Goal: Use online tool/utility: Utilize a website feature to perform a specific function

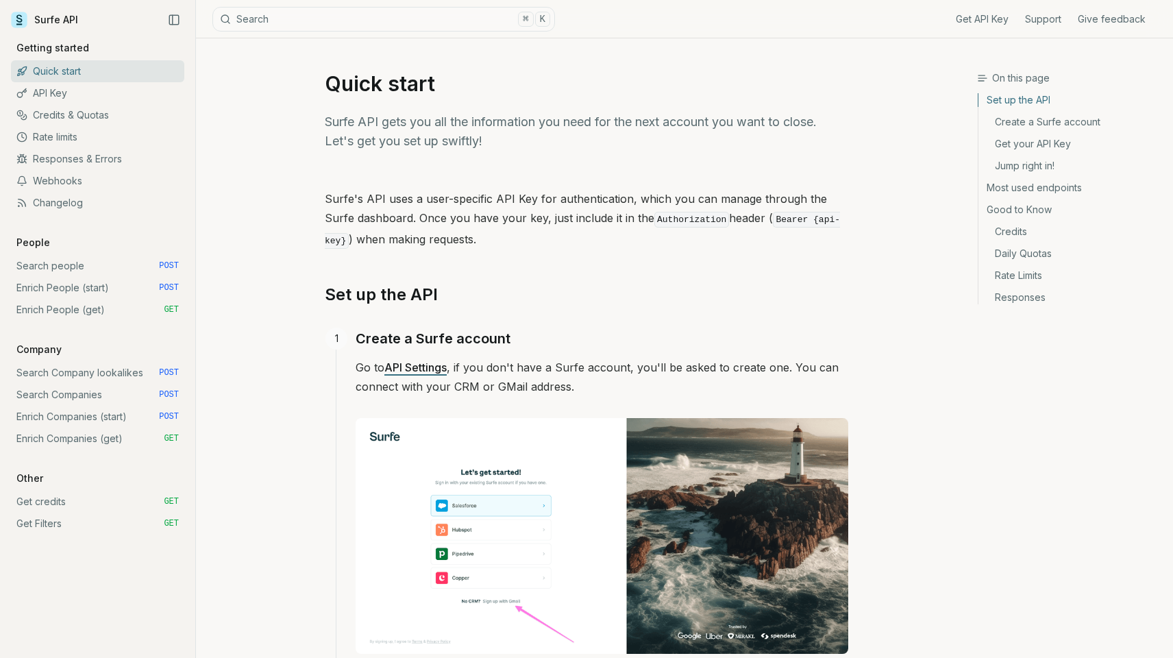
click at [55, 288] on link "Enrich People (start) POST" at bounding box center [97, 288] width 173 height 22
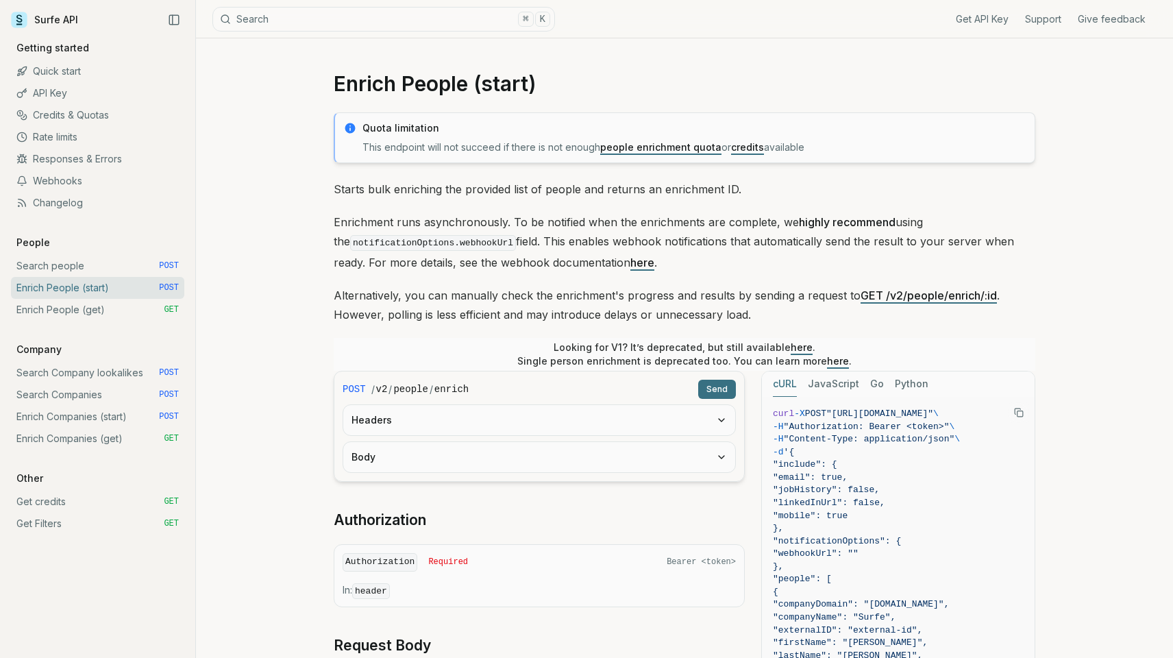
click at [410, 421] on button "Headers" at bounding box center [539, 420] width 392 height 30
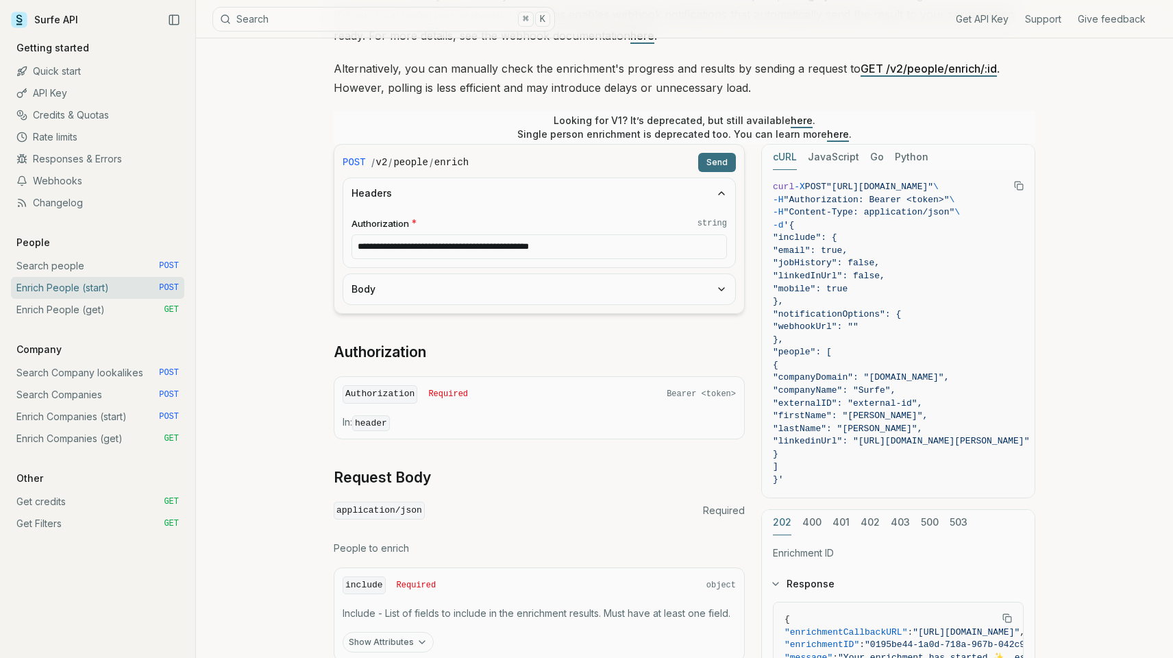
scroll to position [229, 0]
click at [401, 288] on button "Body" at bounding box center [539, 287] width 392 height 30
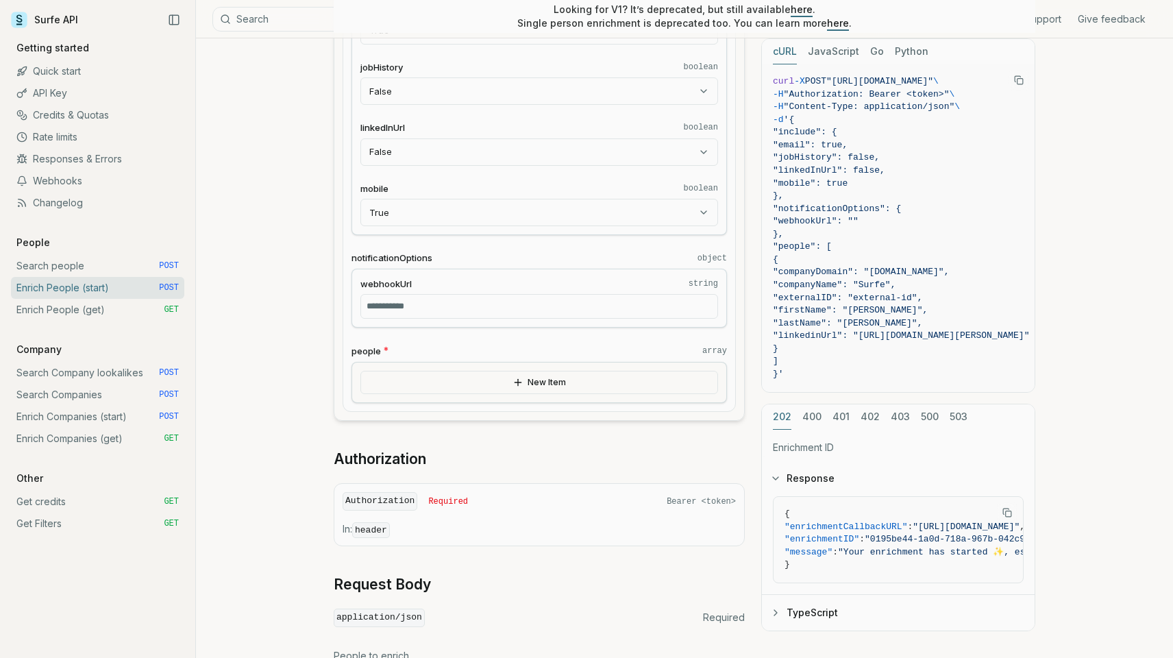
scroll to position [575, 0]
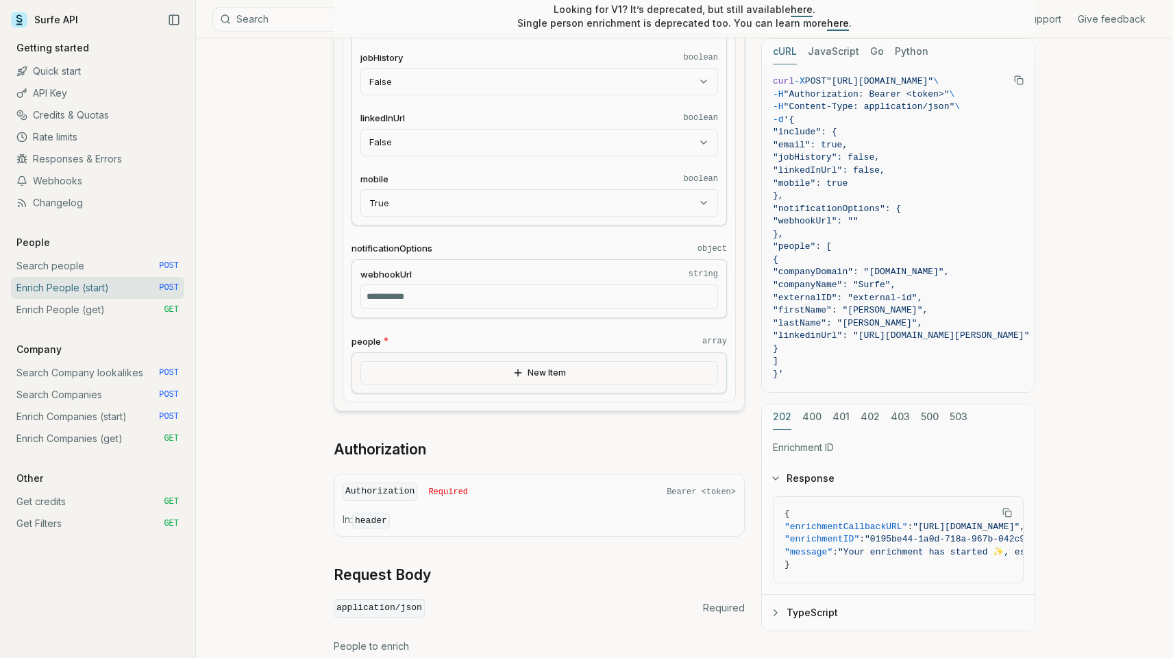
click at [553, 367] on button "New Item" at bounding box center [539, 372] width 358 height 23
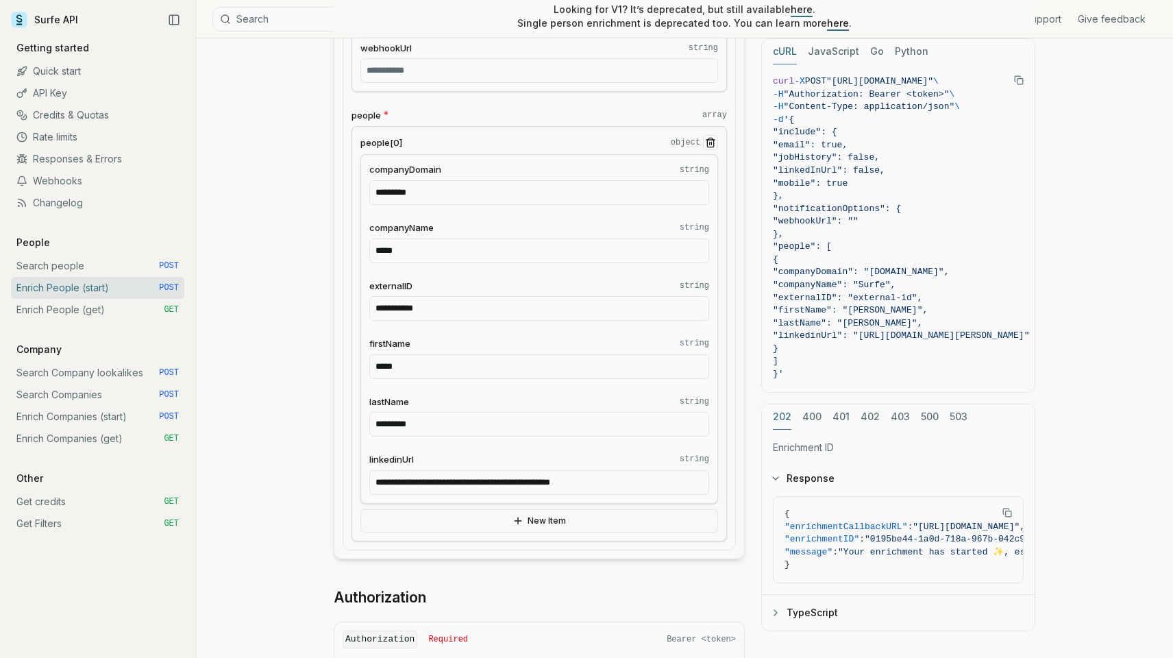
scroll to position [804, 0]
paste input "*"
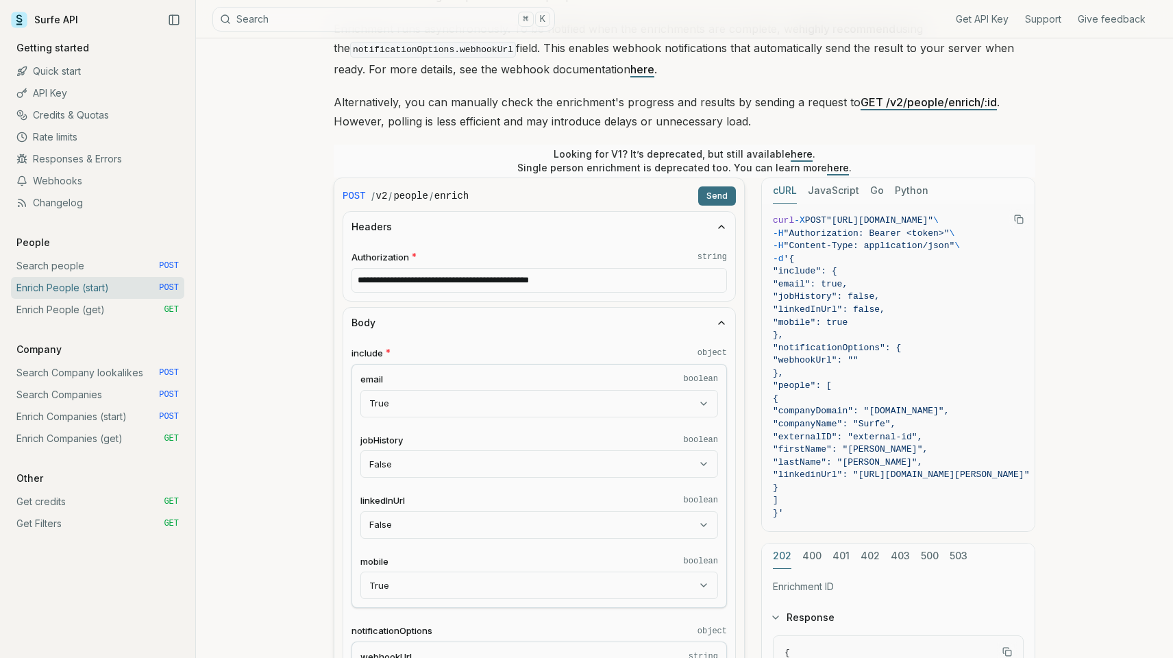
scroll to position [191, 0]
type input "**********"
click at [719, 195] on button "Send" at bounding box center [717, 197] width 38 height 19
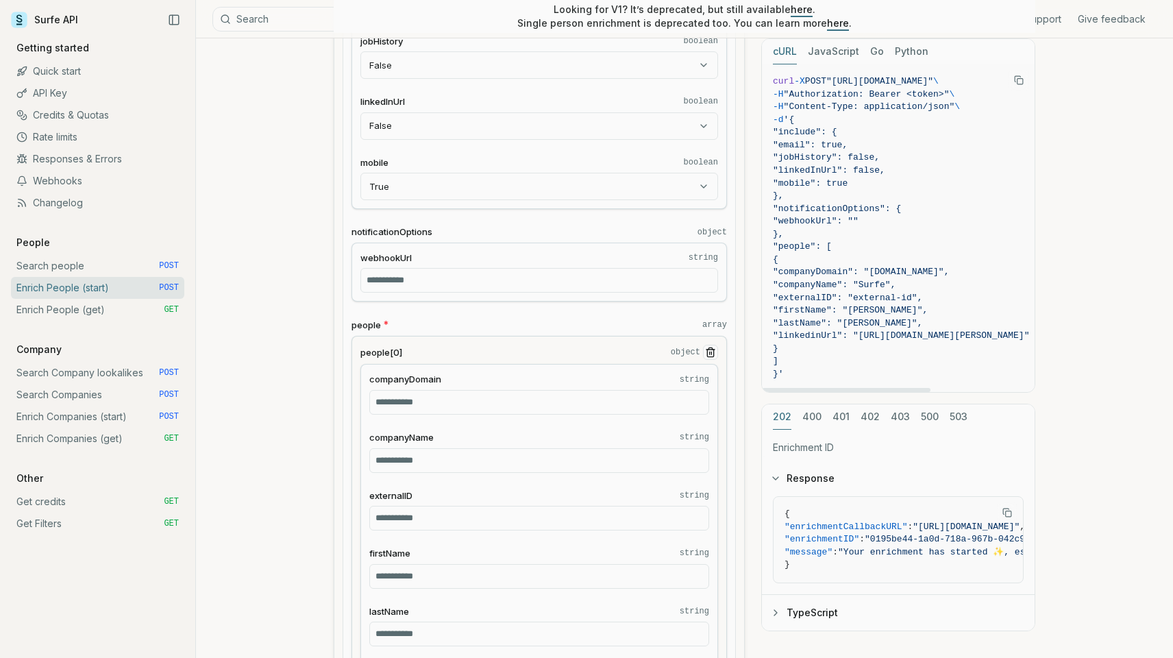
scroll to position [611, 0]
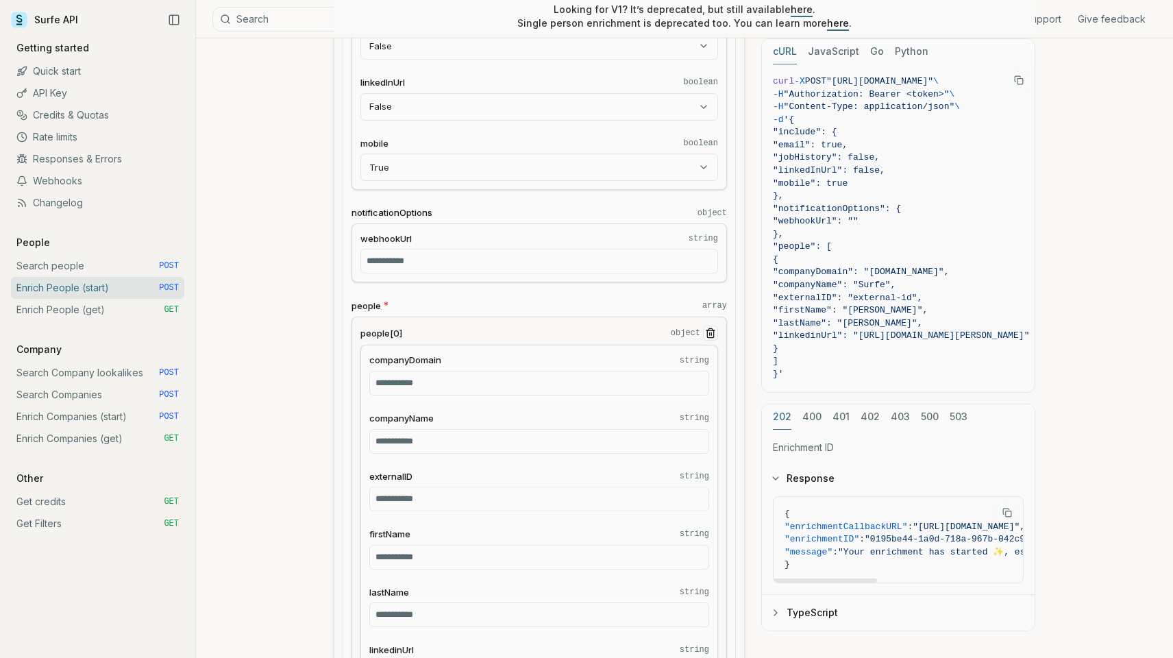
click at [888, 534] on span ""0195be44-1a0d-718a-967b-042c9d17ffd7"" at bounding box center [966, 539] width 203 height 10
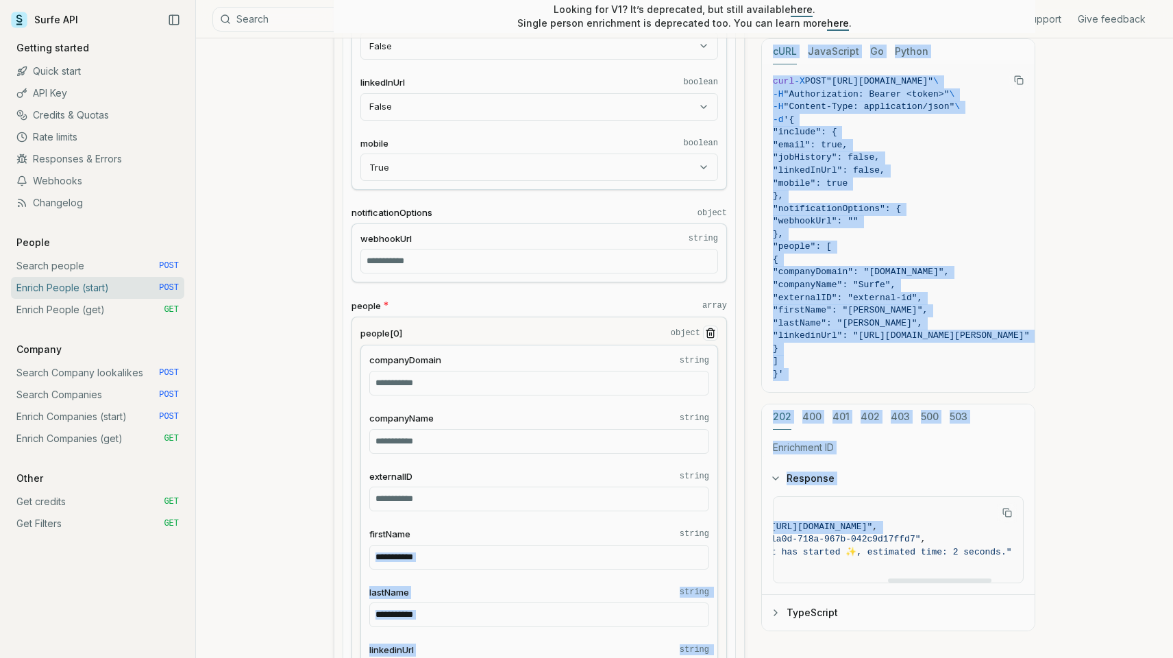
scroll to position [0, 236]
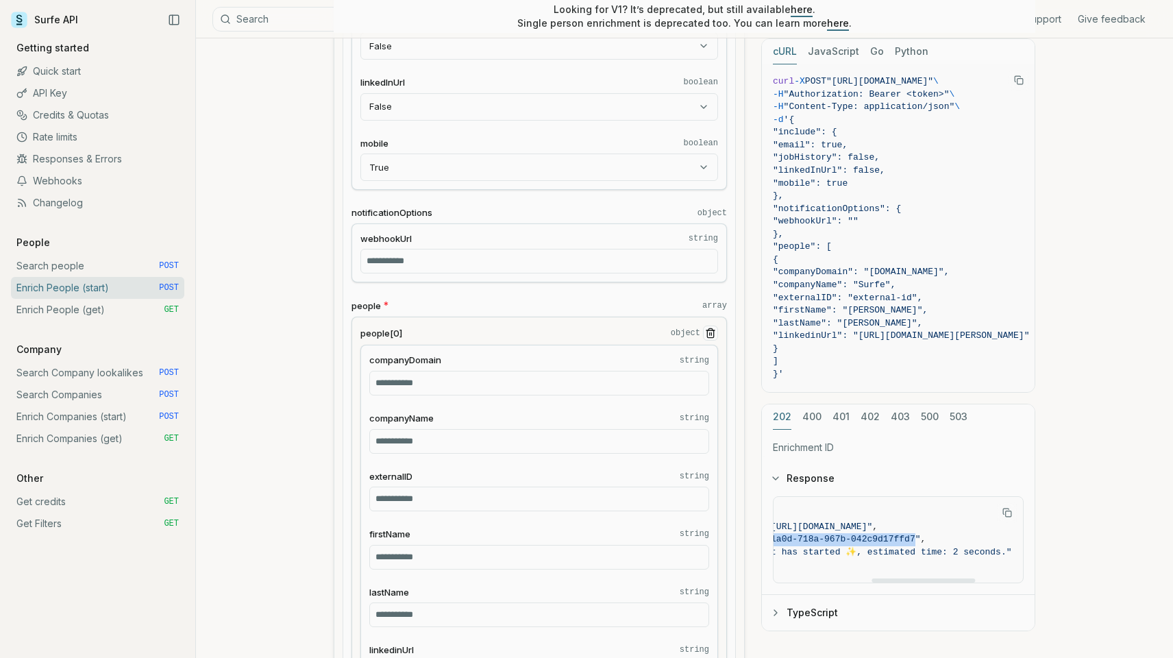
drag, startPoint x: 888, startPoint y: 532, endPoint x: 851, endPoint y: 532, distance: 37.0
copy span "0195be44-1a0d-718a-967b-042c9d17ffd7"
click at [70, 307] on link "Enrich People (get) GET" at bounding box center [97, 310] width 173 height 22
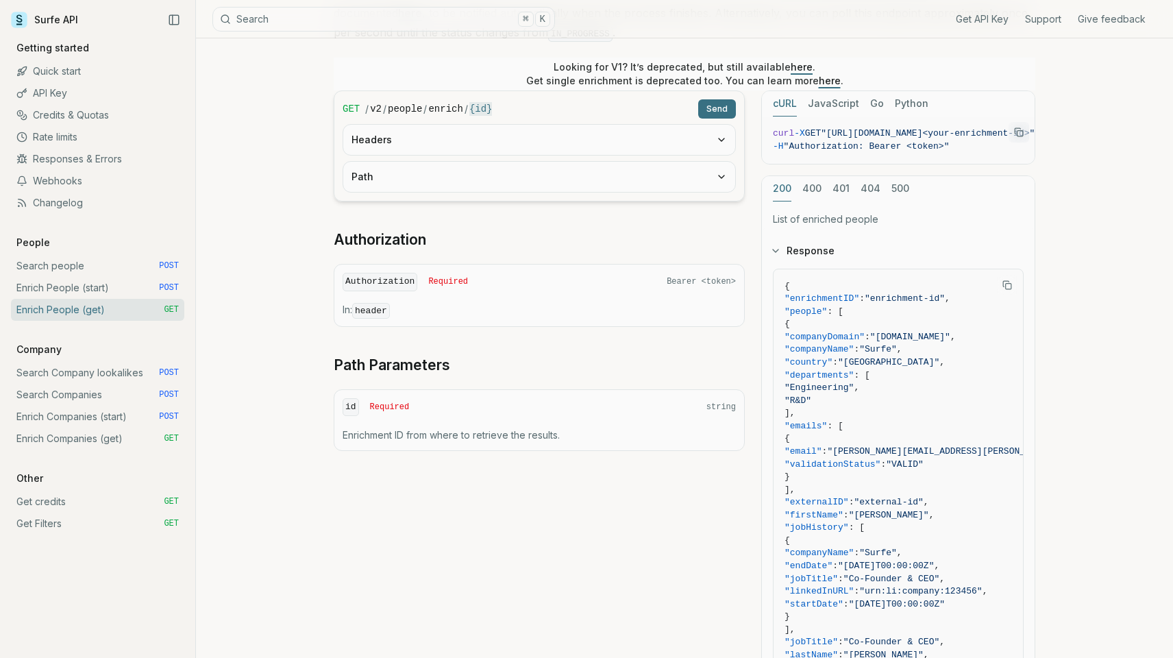
scroll to position [262, 0]
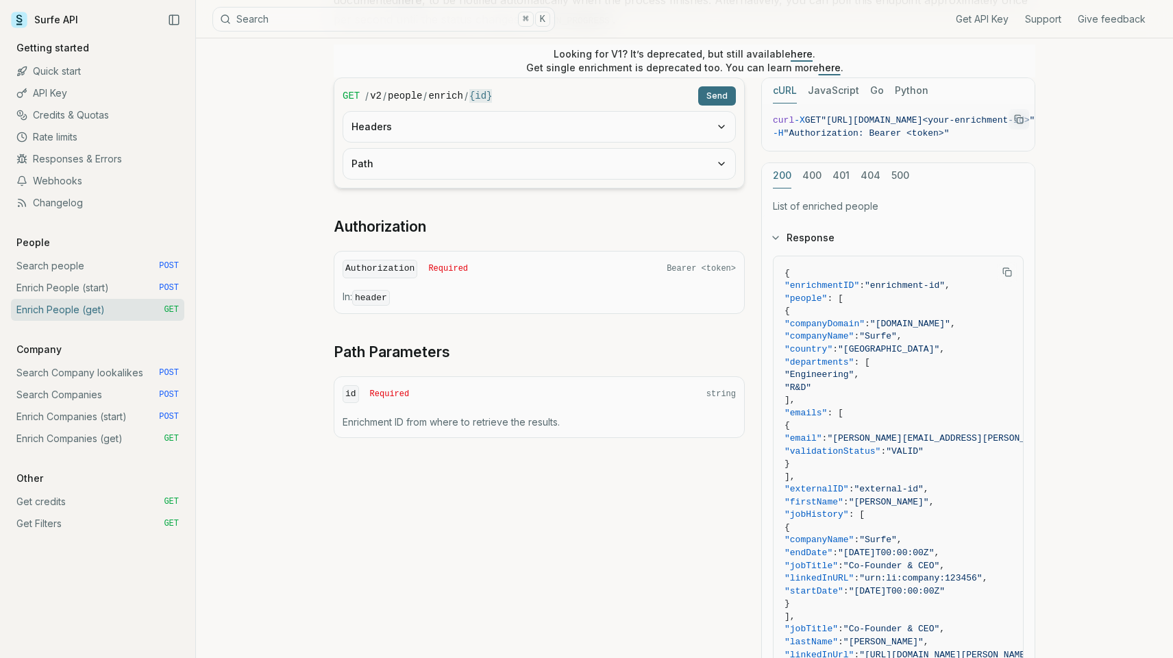
click at [423, 385] on div "id Required string" at bounding box center [539, 394] width 393 height 18
click at [405, 415] on p "Enrichment ID from where to retrieve the results." at bounding box center [539, 422] width 393 height 14
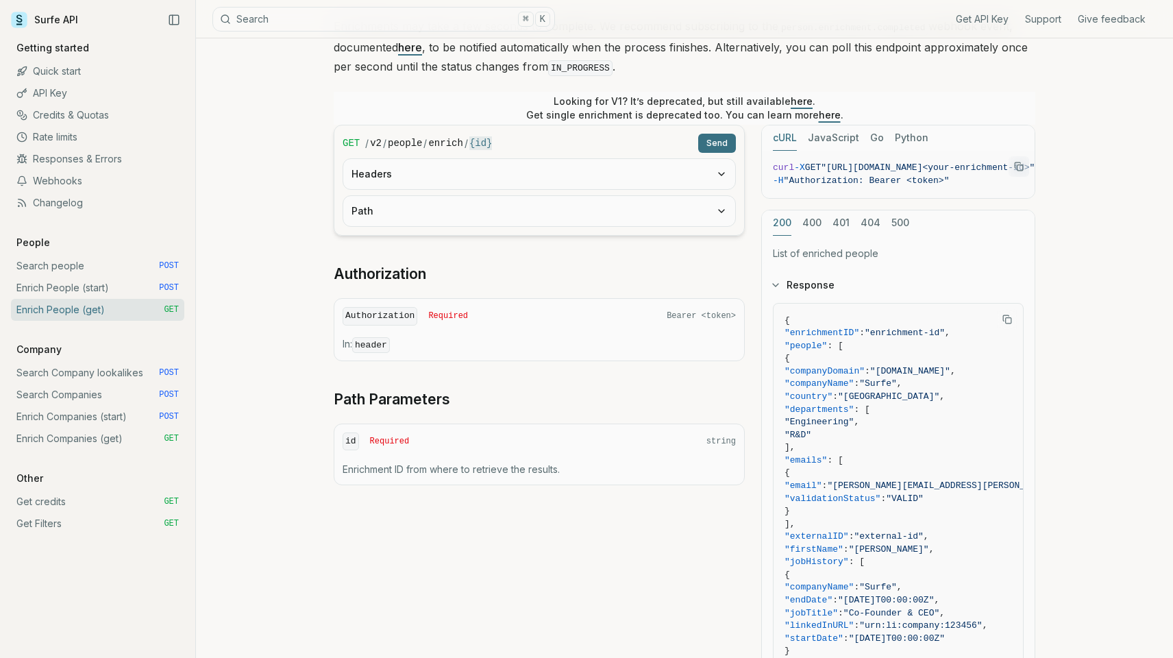
scroll to position [188, 0]
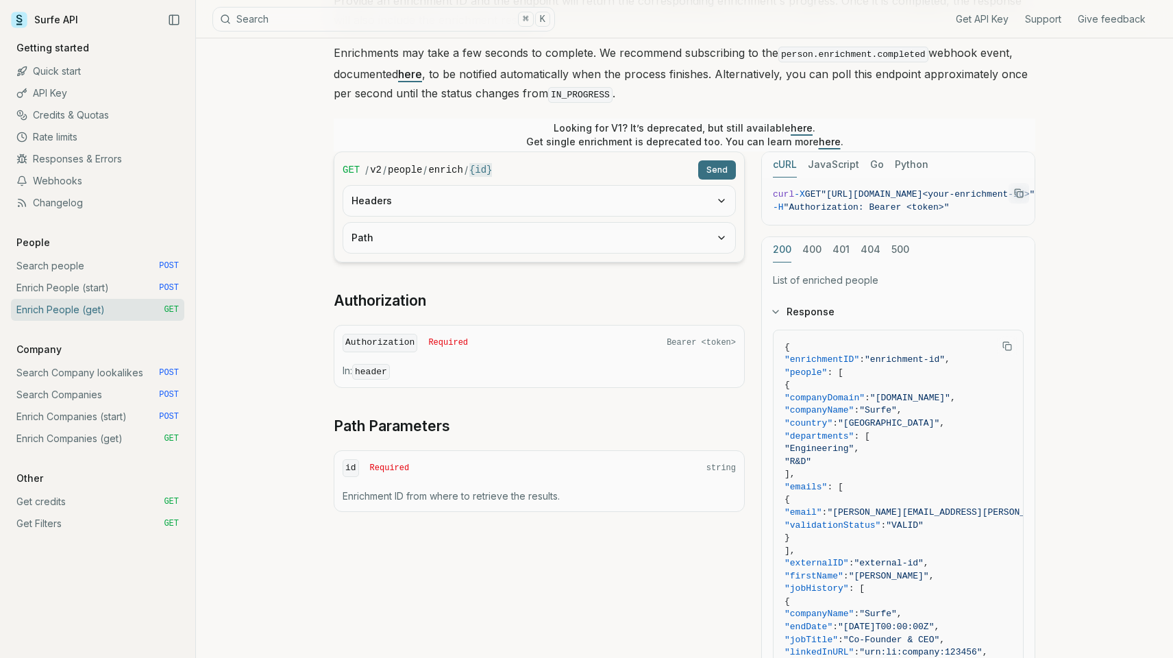
click at [407, 193] on button "Headers" at bounding box center [539, 201] width 392 height 30
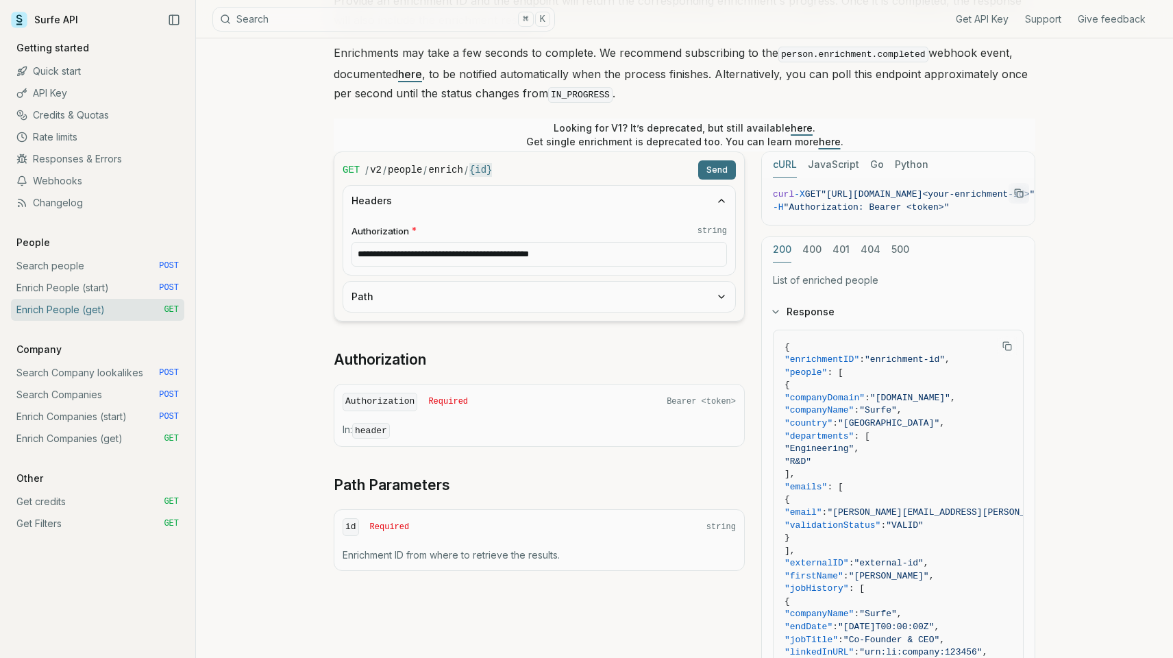
click at [410, 290] on button "Path" at bounding box center [539, 297] width 392 height 30
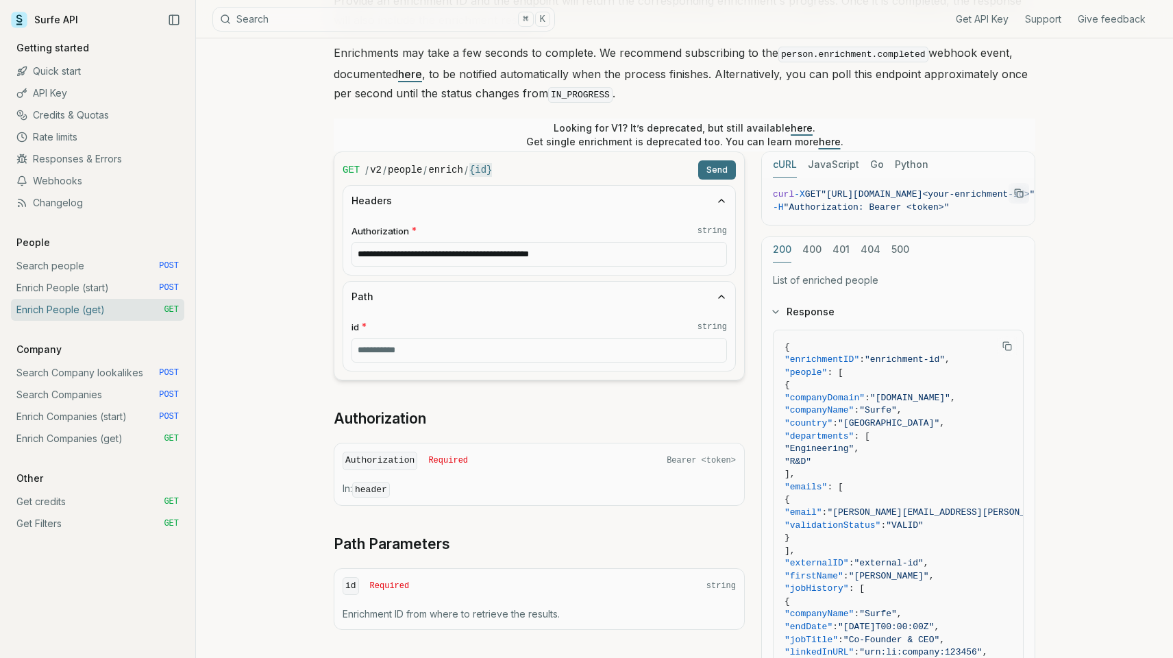
click at [402, 351] on input "id * string" at bounding box center [538, 350] width 375 height 25
paste input "**********"
type input "**********"
click at [710, 171] on button "Send" at bounding box center [717, 169] width 38 height 19
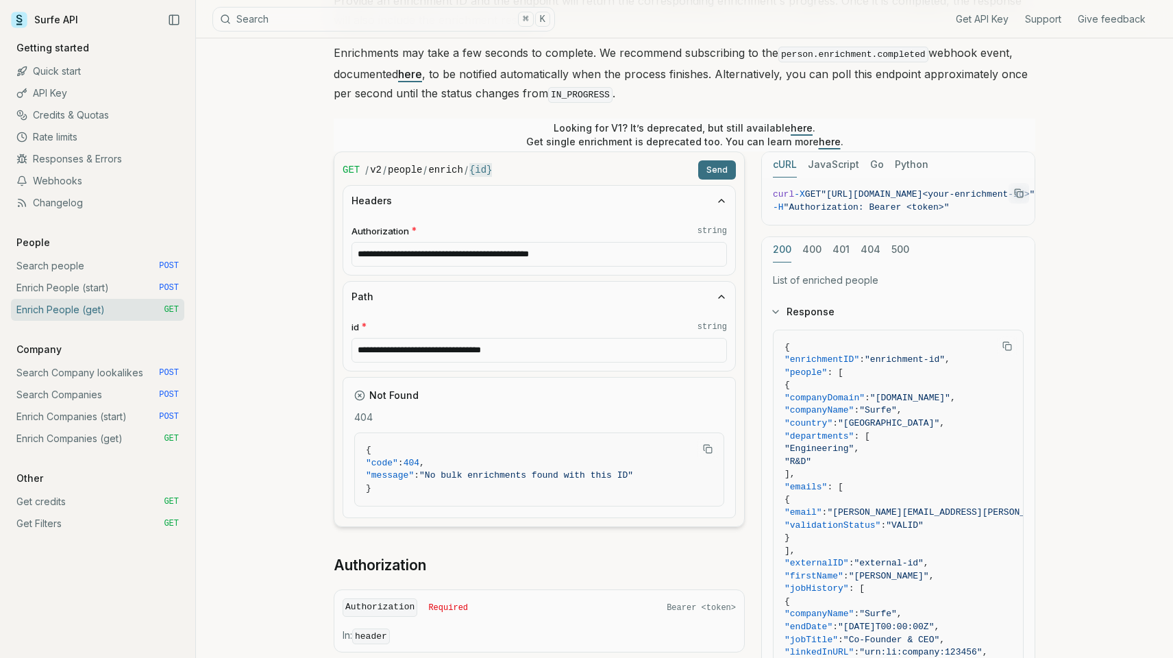
click at [95, 286] on link "Enrich People (start) POST" at bounding box center [97, 288] width 173 height 22
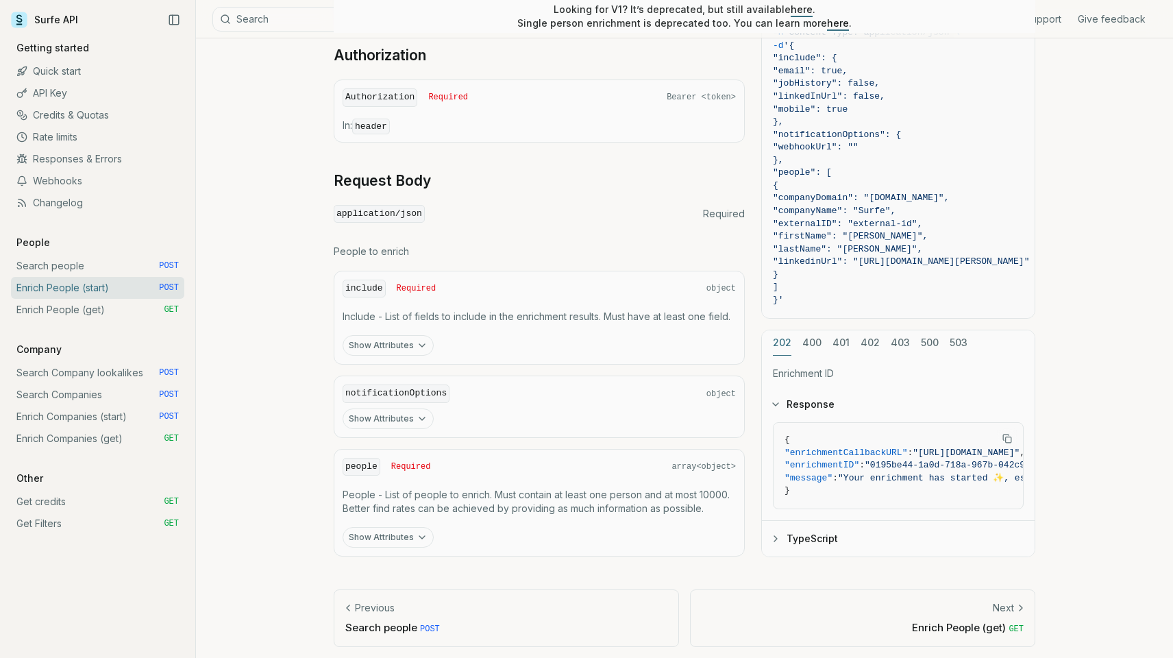
scroll to position [464, 0]
click at [938, 451] on span ""[URL][DOMAIN_NAME]"" at bounding box center [966, 452] width 107 height 10
click at [939, 451] on span ""[URL][DOMAIN_NAME]"" at bounding box center [966, 452] width 107 height 10
drag, startPoint x: 939, startPoint y: 451, endPoint x: 1002, endPoint y: 451, distance: 63.0
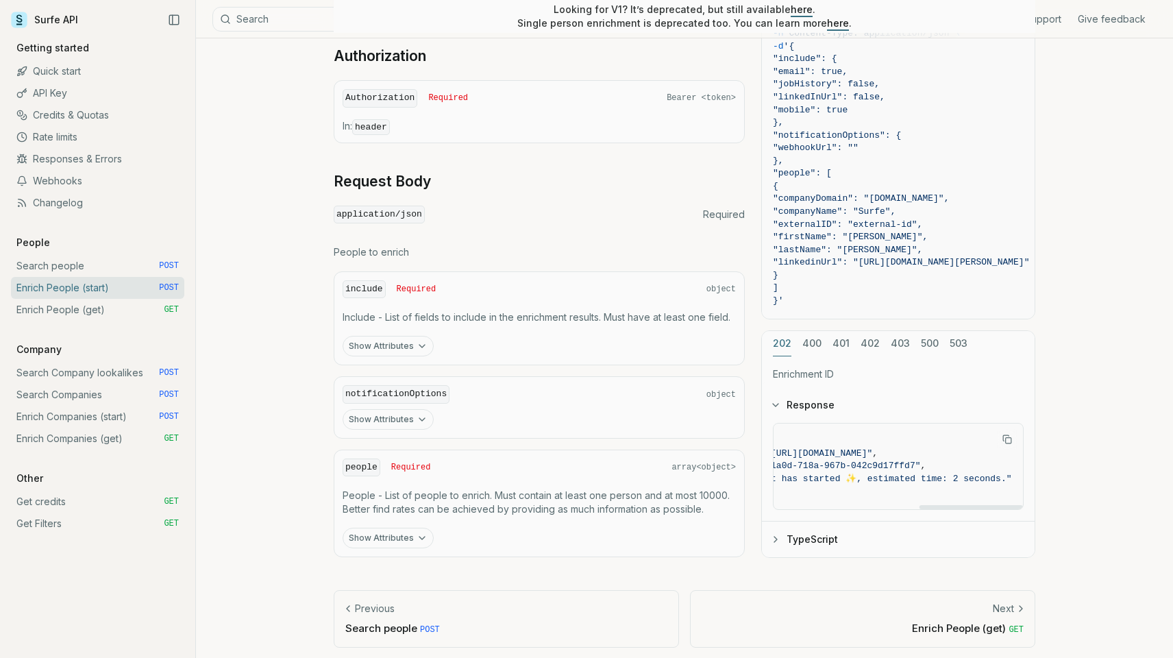
click at [872, 451] on span ""[URL][DOMAIN_NAME]"" at bounding box center [818, 452] width 107 height 10
copy span "[URL][DOMAIN_NAME]"
click at [896, 460] on span ""0195be44-1a0d-718a-967b-042c9d17ffd7"" at bounding box center [966, 465] width 203 height 10
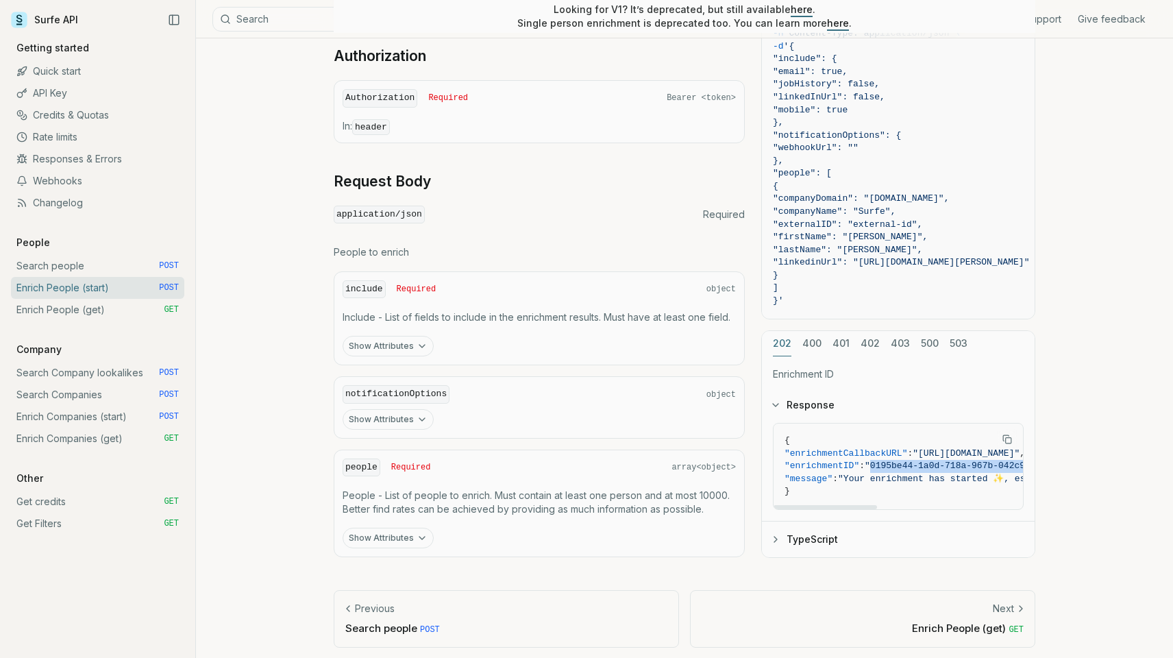
scroll to position [0, 189]
copy span "0195be44-1a0d-718a-967b-042c9d17ffd7"
click at [85, 309] on link "Enrich People (get) GET" at bounding box center [97, 310] width 173 height 22
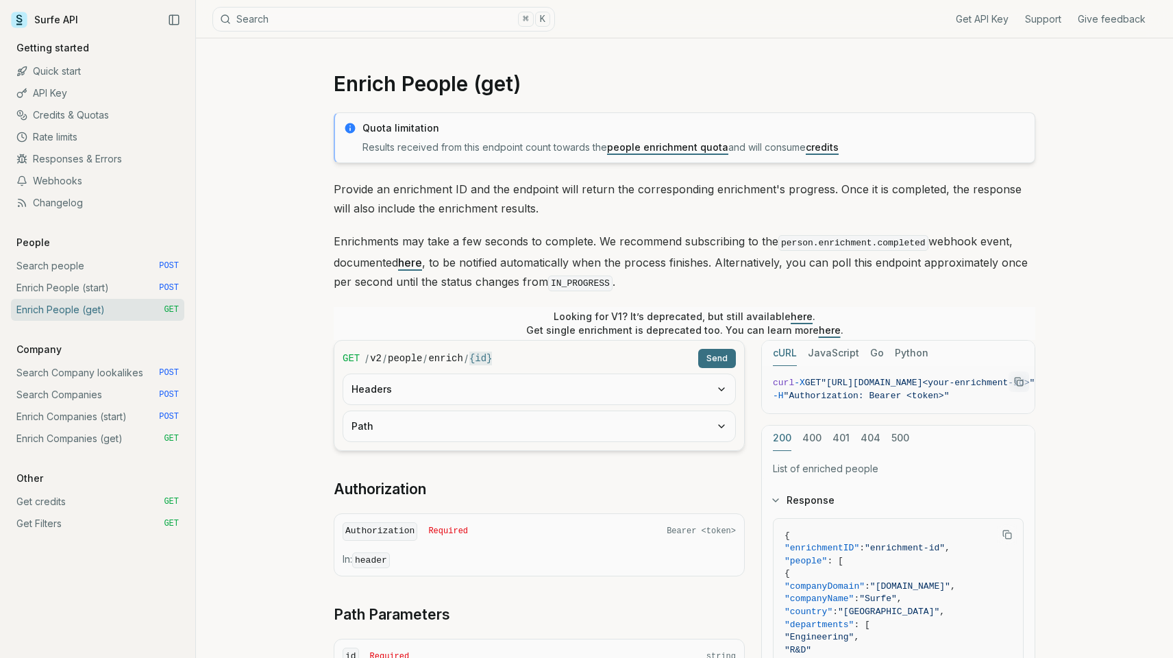
click at [406, 421] on button "Path" at bounding box center [539, 426] width 392 height 30
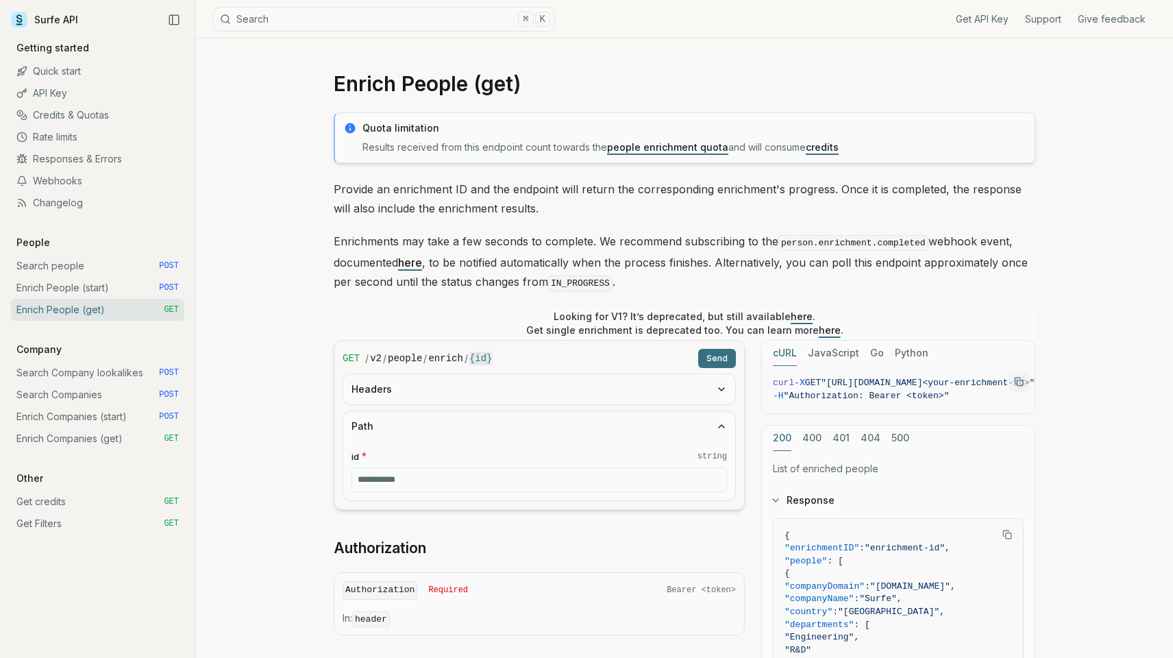
click at [405, 467] on input "id * string" at bounding box center [538, 479] width 375 height 25
paste input "**********"
type input "**********"
click at [715, 358] on button "Send" at bounding box center [717, 358] width 38 height 19
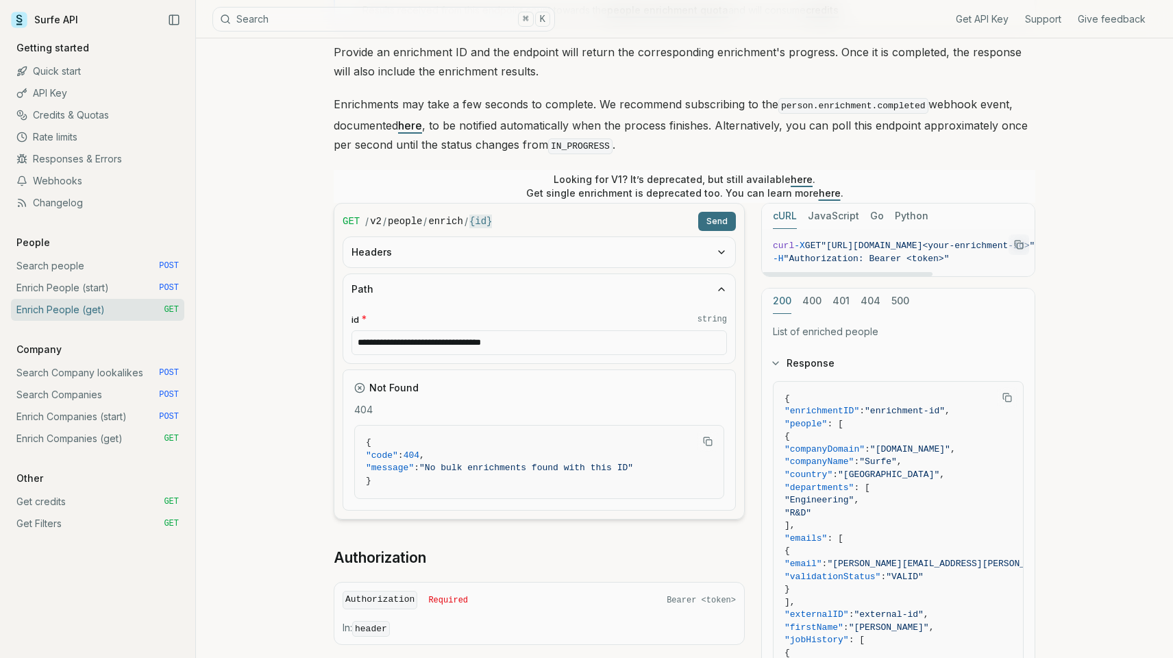
scroll to position [142, 0]
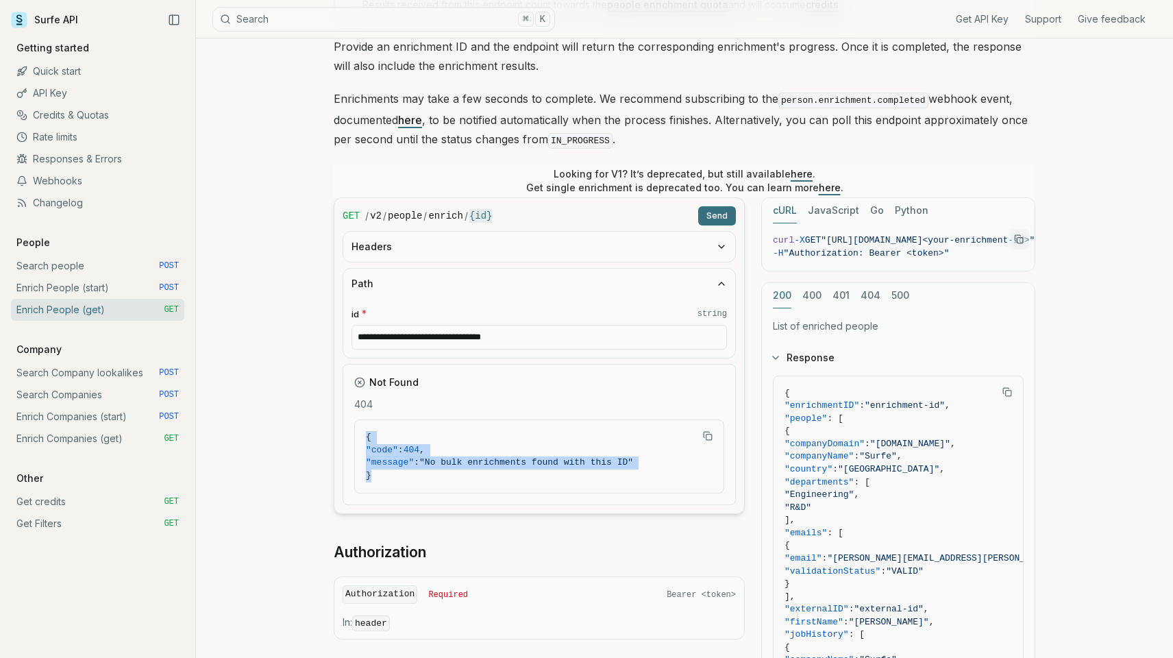
drag, startPoint x: 364, startPoint y: 430, endPoint x: 427, endPoint y: 480, distance: 80.5
click at [427, 480] on pre "{ "code" : 404 , "message" : "No bulk enrichments found with this ID" }" at bounding box center [539, 456] width 369 height 73
copy code "{ "code" : 404 , "message" : "No bulk enrichments found with this ID" }"
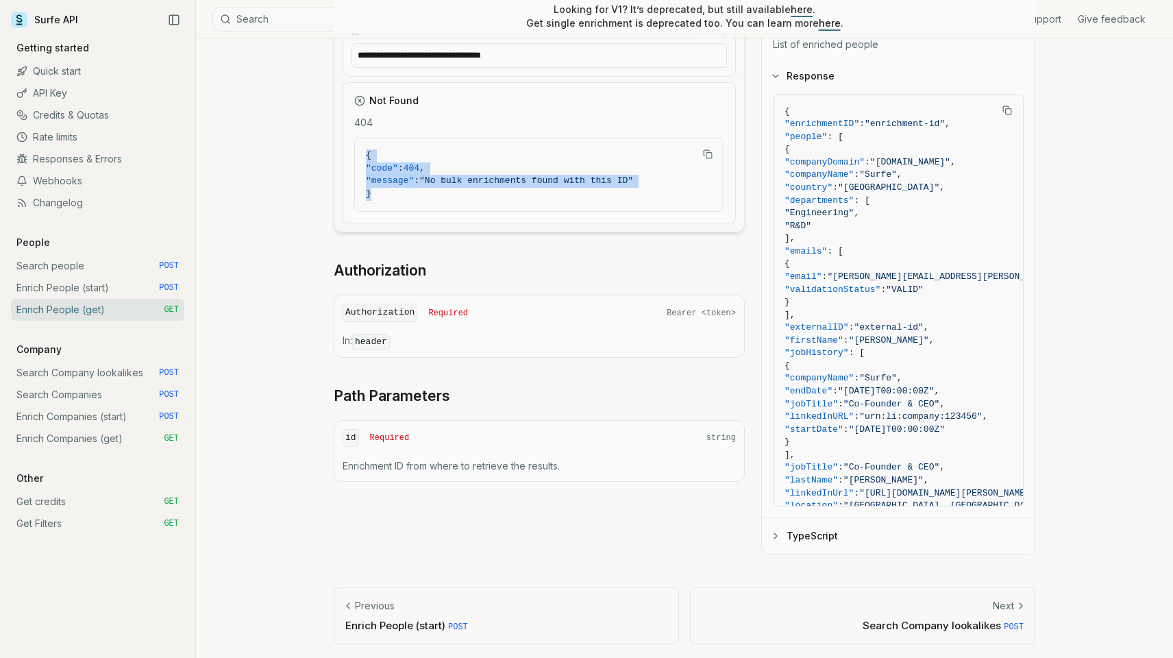
scroll to position [423, 0]
